Goal: Find specific page/section: Find specific page/section

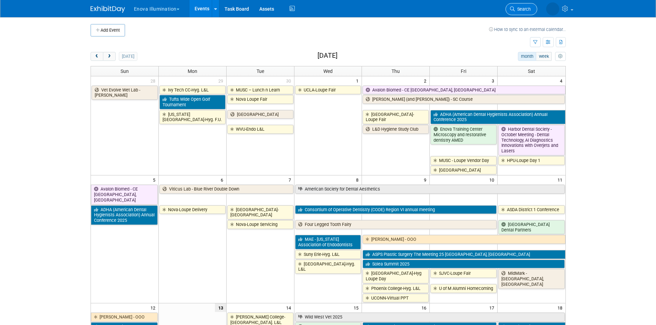
click at [435, 4] on link "Search" at bounding box center [522, 9] width 32 height 12
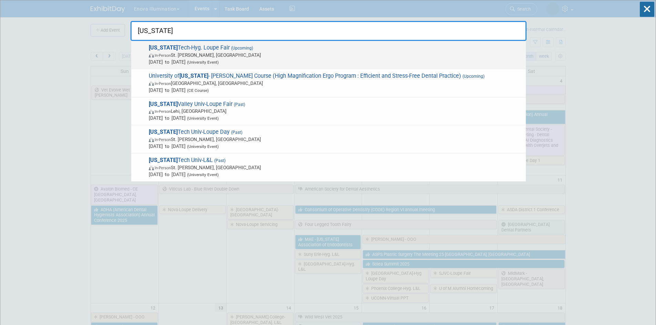
type input "utaH"
click at [257, 51] on span "Utah Tech-Hyg. Loupe Fair (Upcoming) In-Person St. George, UT Nov 6, 2025 to No…" at bounding box center [335, 54] width 376 height 21
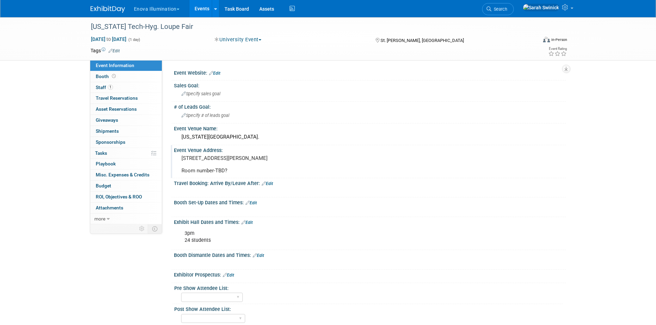
click at [211, 153] on div "Event Venue Address:" at bounding box center [370, 149] width 392 height 9
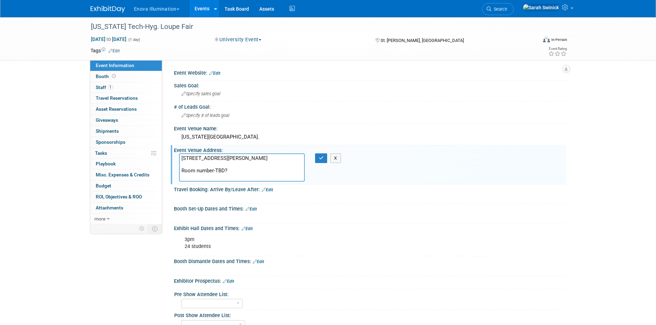
click at [229, 159] on textarea "225 S Univ Ave, St. George, UT 84770 Room number-TBD?" at bounding box center [242, 168] width 126 height 28
drag, startPoint x: 186, startPoint y: 159, endPoint x: 179, endPoint y: 156, distance: 8.0
click at [181, 158] on textarea "225 S Univ Ave, St. George, UT 84770 Room number-TBD?" at bounding box center [242, 168] width 126 height 28
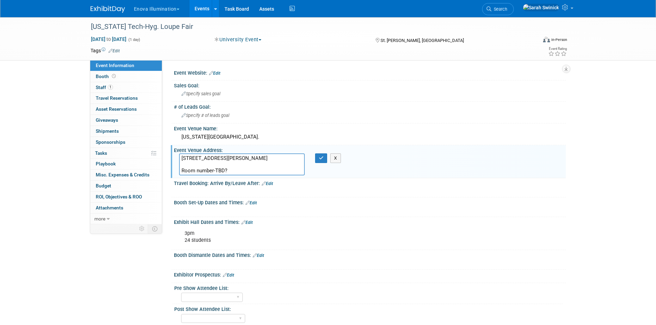
drag, startPoint x: 215, startPoint y: 170, endPoint x: 235, endPoint y: 171, distance: 19.6
click at [235, 171] on textarea "1526 E Medical Center Drive, St. George UT 84790 Room number-TBD?" at bounding box center [242, 165] width 126 height 22
type textarea "1526 E Medical Center Drive, St. George UT 84790 Room number-156"
click at [316, 156] on button "button" at bounding box center [321, 159] width 12 height 10
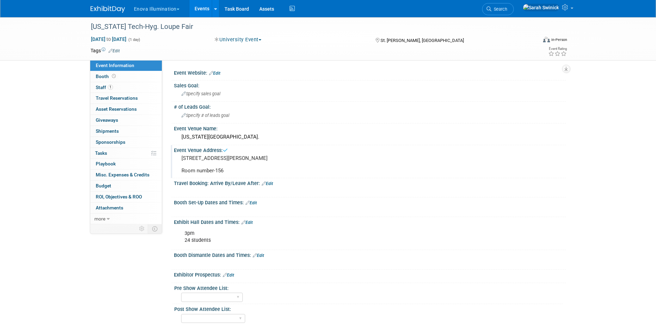
click at [249, 159] on pre "1526 E Medical Center Drive, St. George UT 84790 Room number-156" at bounding box center [255, 164] width 148 height 19
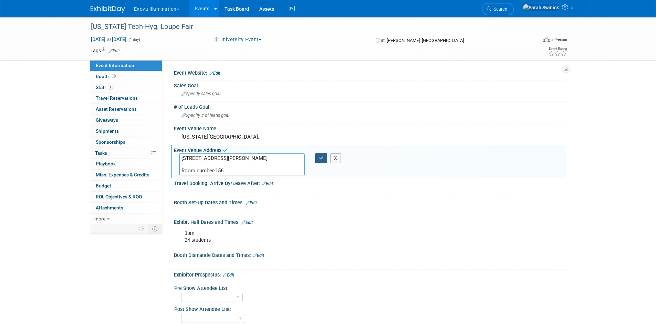
click at [322, 154] on button "button" at bounding box center [321, 159] width 12 height 10
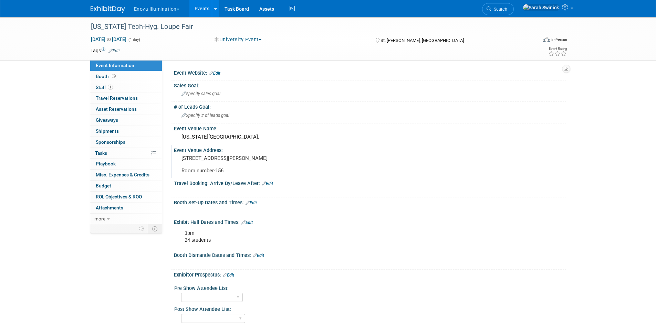
click at [248, 159] on pre "1526 E Medical Center Drive, St. George UT 84790 Room number-156" at bounding box center [255, 164] width 148 height 19
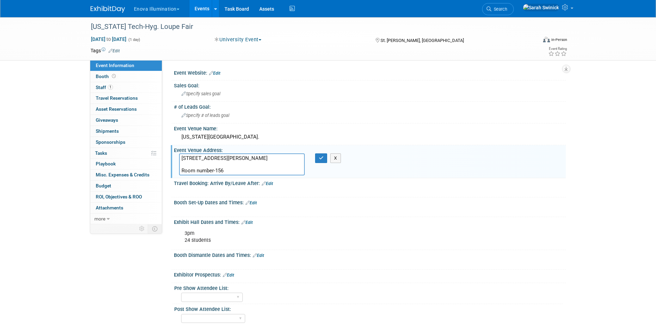
click at [251, 155] on textarea "1526 E Medical Center Drive, St. George UT 84790 Room number-156" at bounding box center [242, 165] width 126 height 22
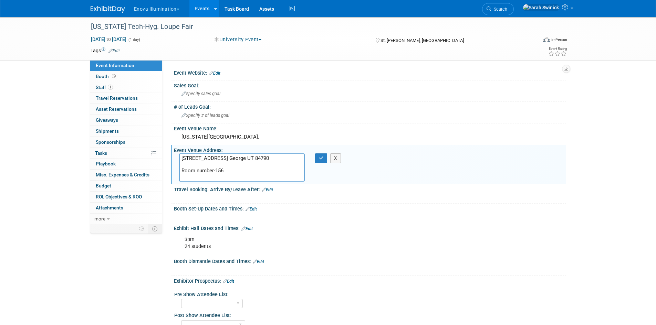
click at [249, 157] on textarea "1526 E Medical Center Drive, S t. George UT 84790 Room number-156" at bounding box center [242, 168] width 126 height 28
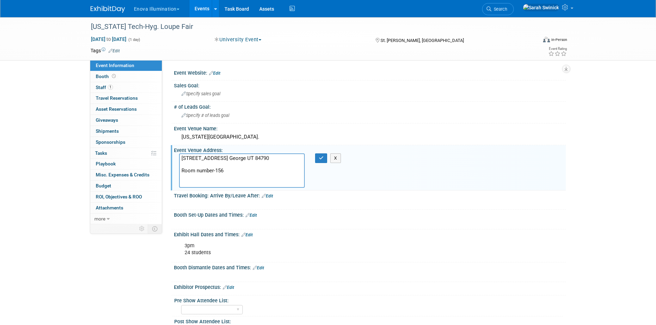
click at [181, 171] on textarea "1526 E Medical Center Drive, S t. George UT 84790 Room number-156" at bounding box center [242, 171] width 126 height 34
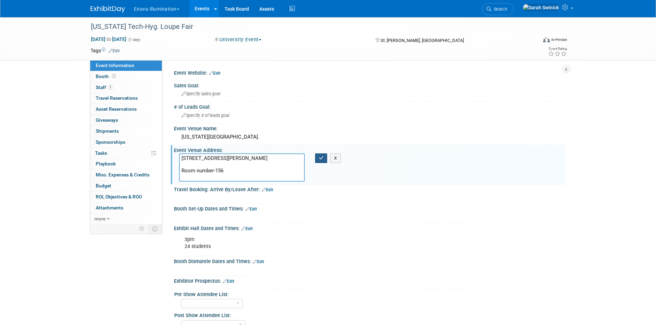
type textarea "1526 E Medical Center Drive, St. George UT 84790 Room number-156"
click at [323, 161] on button "button" at bounding box center [321, 159] width 12 height 10
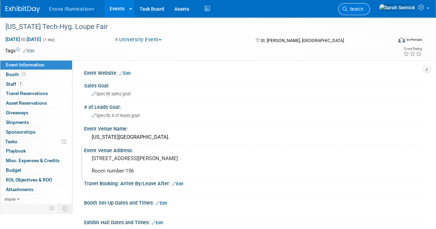
click at [369, 6] on link "Search" at bounding box center [354, 9] width 32 height 12
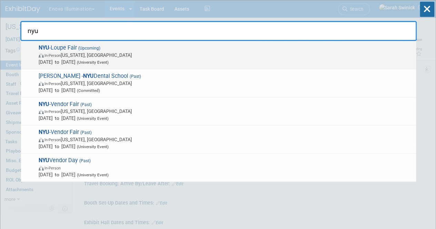
type input "nyu"
click at [108, 64] on span "(University Event)" at bounding box center [91, 62] width 33 height 5
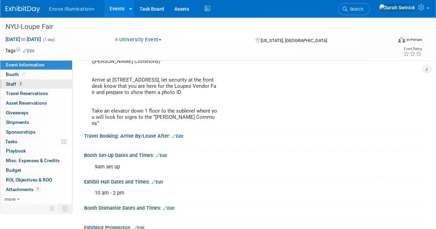
click at [35, 83] on link "3 Staff 3" at bounding box center [36, 84] width 72 height 9
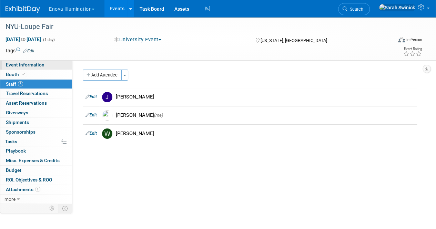
click at [33, 68] on link "Event Information" at bounding box center [36, 64] width 72 height 9
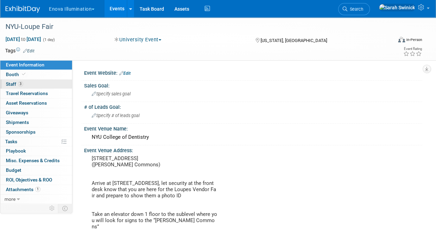
click at [40, 83] on link "3 Staff 3" at bounding box center [36, 84] width 72 height 9
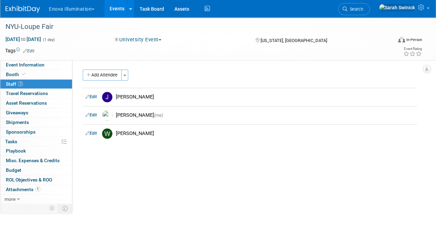
click at [34, 6] on img at bounding box center [23, 9] width 34 height 7
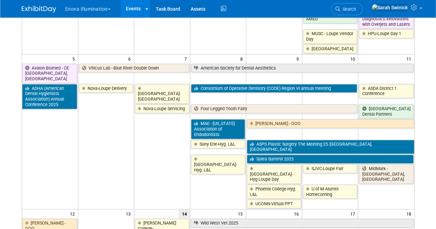
scroll to position [103, 0]
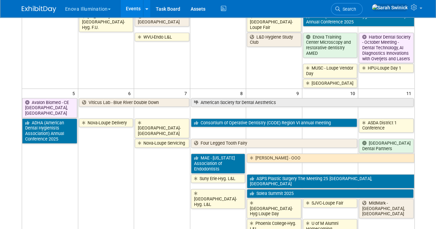
click at [104, 162] on td "Nova-Loupe Delivery" at bounding box center [106, 180] width 56 height 125
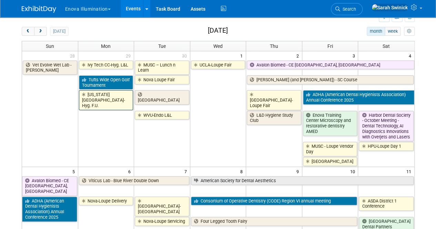
scroll to position [0, 0]
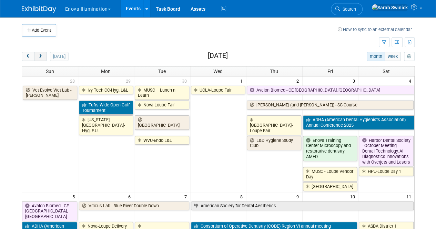
click at [40, 56] on span "next" at bounding box center [40, 56] width 5 height 4
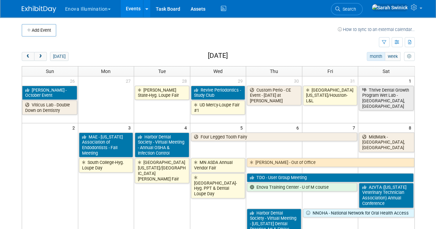
click at [100, 43] on td at bounding box center [200, 43] width 357 height 12
click at [31, 58] on button "prev" at bounding box center [28, 56] width 13 height 9
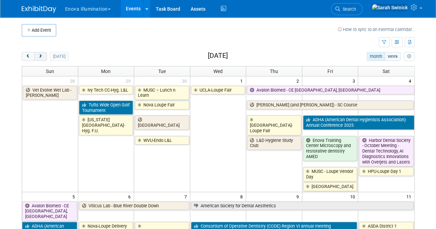
click at [42, 52] on button "next" at bounding box center [40, 56] width 13 height 9
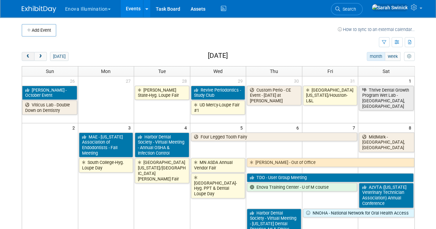
click at [30, 53] on button "prev" at bounding box center [28, 56] width 13 height 9
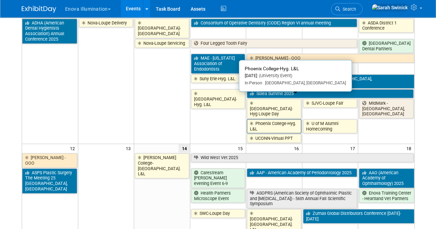
scroll to position [275, 0]
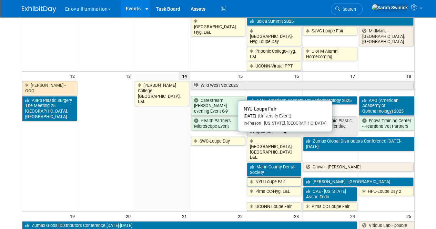
click at [277, 177] on link "NYU-Loupe Fair" at bounding box center [274, 181] width 54 height 9
click at [258, 177] on link "NYU-Loupe Fair" at bounding box center [274, 181] width 54 height 9
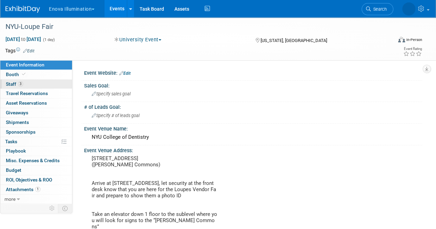
click at [44, 84] on link "3 Staff 3" at bounding box center [36, 84] width 72 height 9
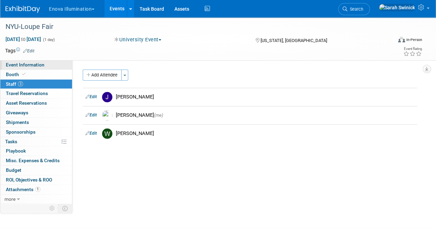
click at [45, 66] on link "Event Information" at bounding box center [36, 64] width 72 height 9
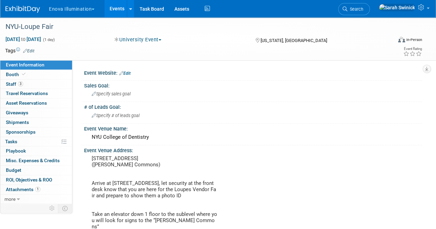
click at [17, 1] on div at bounding box center [27, 6] width 43 height 13
click at [28, 86] on link "3 Staff 3" at bounding box center [36, 84] width 72 height 9
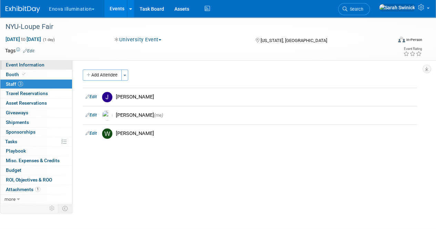
click at [28, 65] on span "Event Information" at bounding box center [25, 65] width 39 height 6
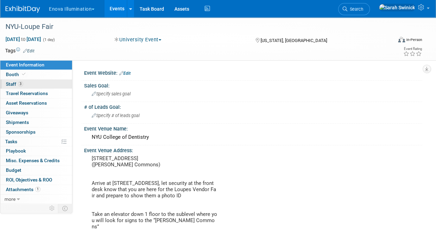
click at [38, 81] on link "3 Staff 3" at bounding box center [36, 84] width 72 height 9
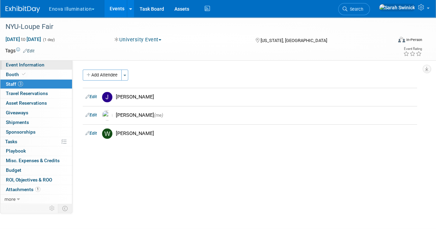
click at [48, 66] on link "Event Information" at bounding box center [36, 64] width 72 height 9
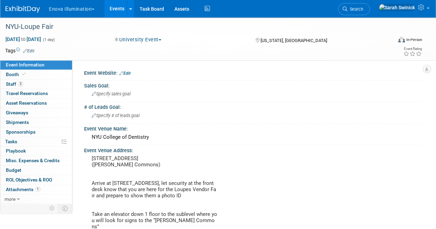
click at [17, 8] on img at bounding box center [23, 9] width 34 height 7
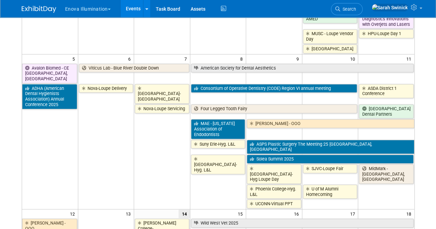
scroll to position [34, 0]
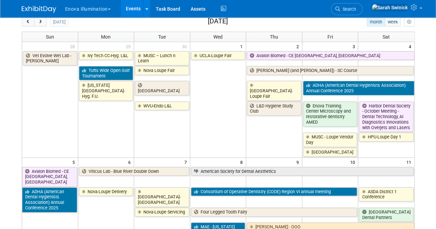
click at [246, 132] on td "L&D Hygiene Study Club" at bounding box center [274, 129] width 56 height 56
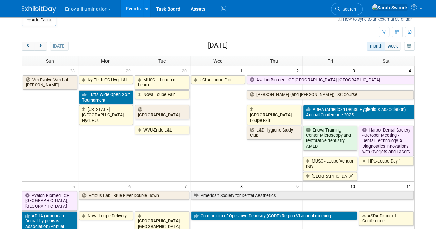
scroll to position [0, 0]
